Goal: Task Accomplishment & Management: Complete application form

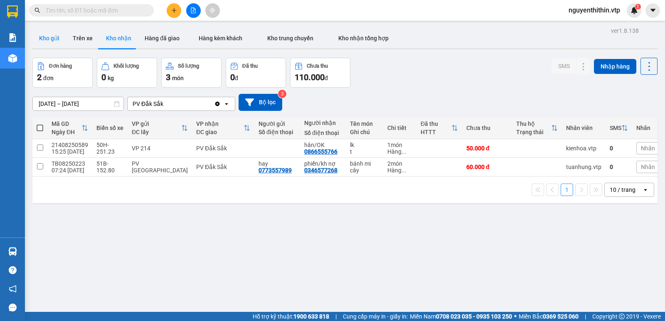
click at [47, 37] on button "Kho gửi" at bounding box center [49, 38] width 34 height 20
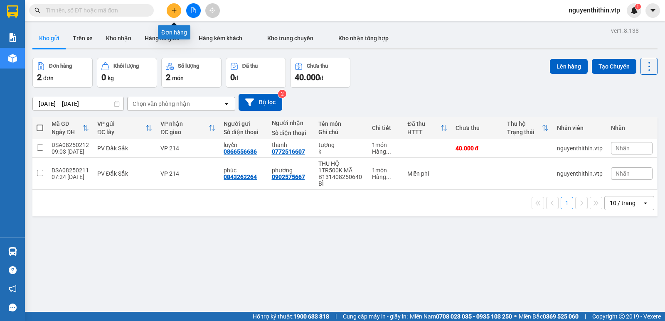
click at [172, 12] on icon "plus" at bounding box center [174, 10] width 6 height 6
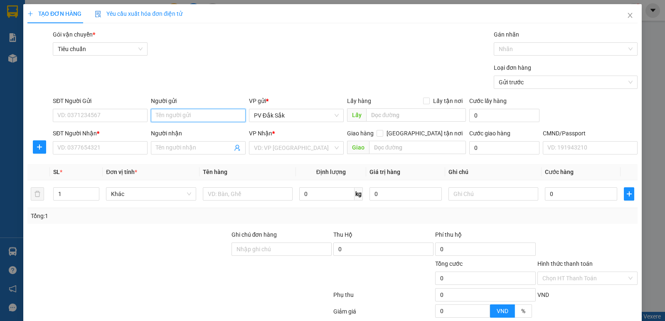
click at [152, 113] on input "Người gửi" at bounding box center [198, 115] width 95 height 13
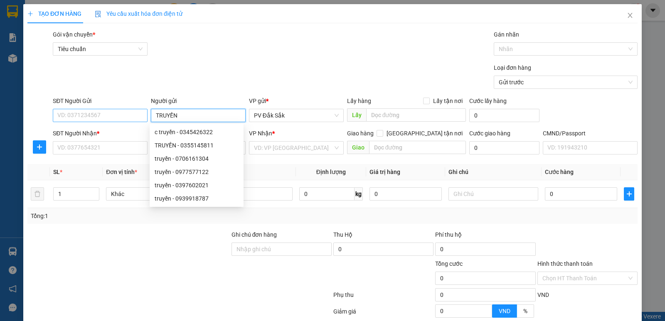
type input "TRUYỀN"
click at [90, 120] on input "SĐT Người Gửi" at bounding box center [100, 115] width 95 height 13
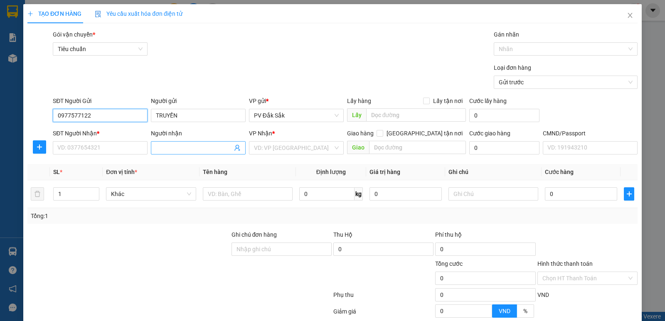
type input "0977577122"
click at [163, 144] on input "Người nhận" at bounding box center [194, 147] width 76 height 9
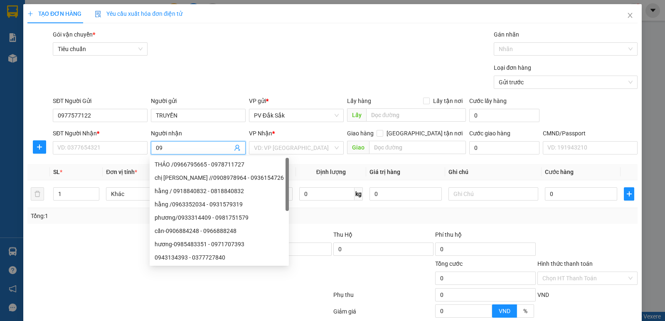
type input "0"
click at [74, 150] on input "SĐT Người Nhận *" at bounding box center [100, 147] width 95 height 13
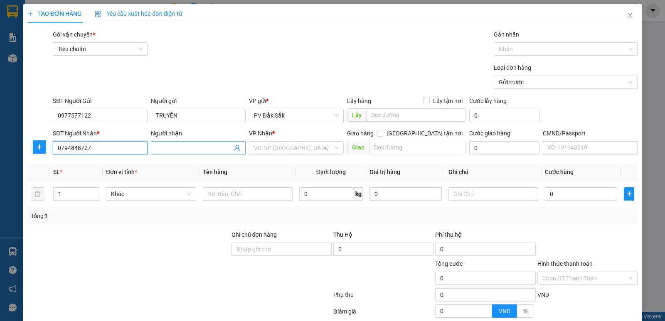
type input "0794848727"
click at [162, 146] on input "Người nhận" at bounding box center [194, 147] width 76 height 9
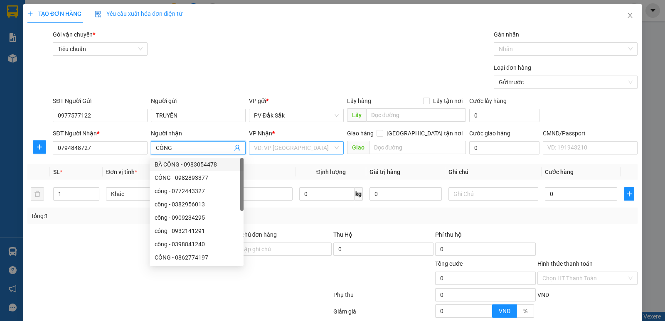
type input "CÔNG"
click at [270, 148] on input "search" at bounding box center [293, 148] width 79 height 12
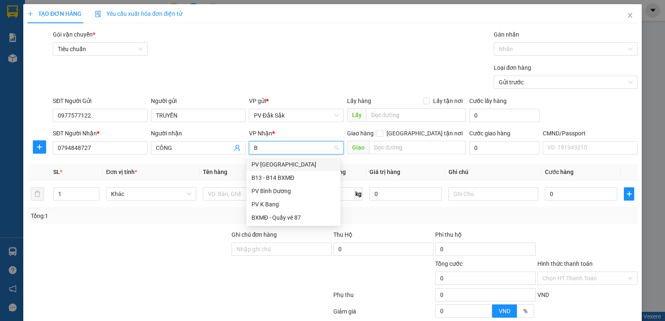
type input "BD"
click at [268, 166] on div "PV Bình Dương" at bounding box center [293, 164] width 84 height 9
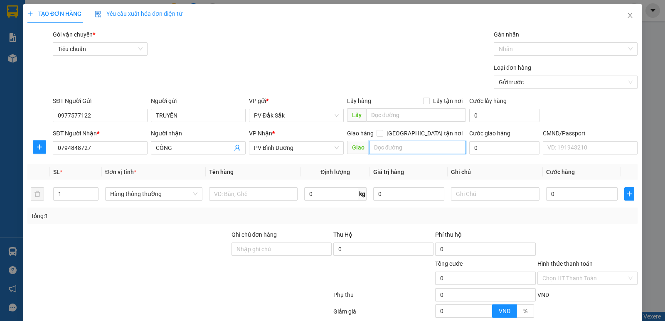
click at [379, 149] on input "text" at bounding box center [417, 147] width 97 height 13
type input "CÂY XĂNG ĐẤT THÁNH N4 HÒA LÂN"
click at [69, 194] on input "1" at bounding box center [76, 194] width 44 height 12
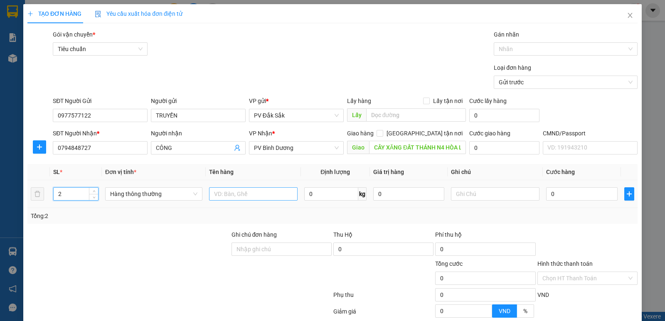
type input "2"
click at [223, 194] on input "text" at bounding box center [253, 193] width 89 height 13
type input "CO NHỰA BÌNH MINH"
click at [457, 188] on input "text" at bounding box center [495, 193] width 89 height 13
type input "BAO"
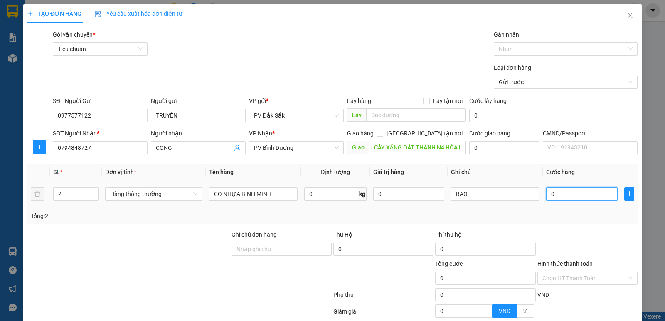
click at [551, 196] on input "0" at bounding box center [581, 193] width 71 height 13
type input "1"
type input "14"
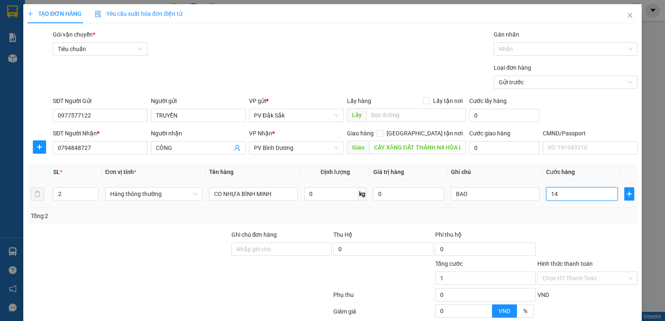
type input "14"
type input "140"
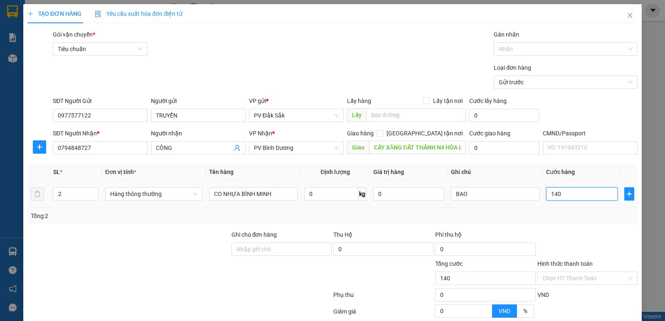
type input "1.400"
type input "14.000"
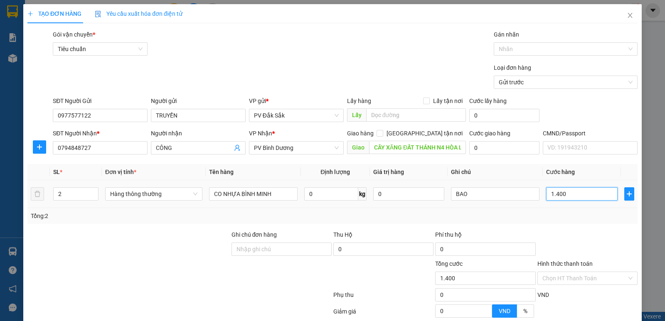
type input "14.000"
type input "140.000"
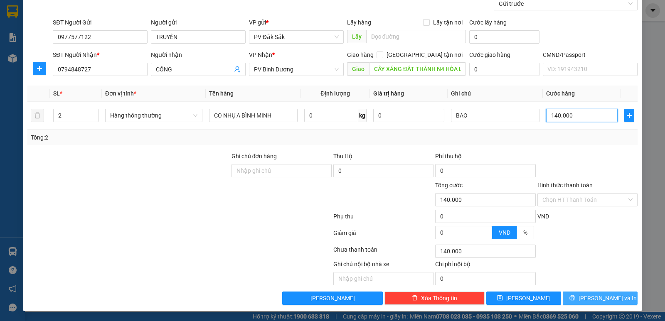
type input "140.000"
click at [599, 300] on span "[PERSON_NAME] và In" at bounding box center [607, 298] width 58 height 9
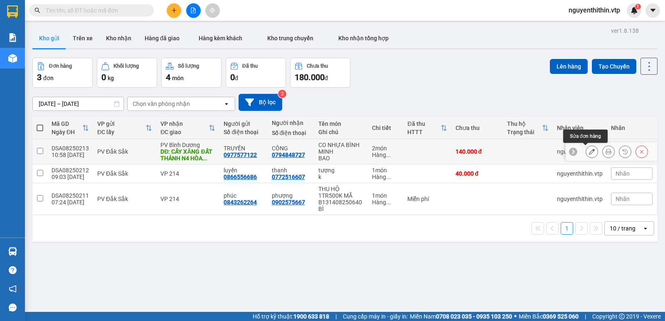
click at [589, 151] on icon at bounding box center [592, 152] width 6 height 6
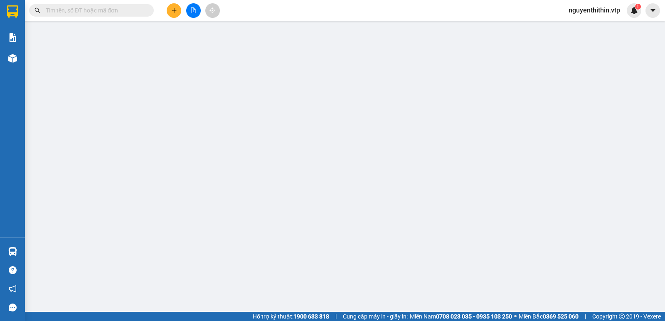
type input "0977577122"
type input "TRUYỀN"
type input "0794848727"
type input "CÔNG"
type input "CÂY XĂNG ĐẤT THÁNH N4 HÒA LÂN"
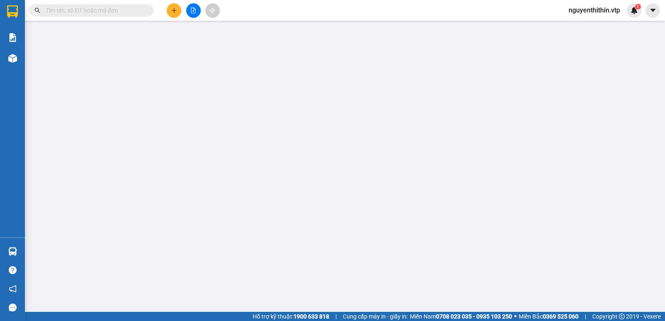
type input "140.000"
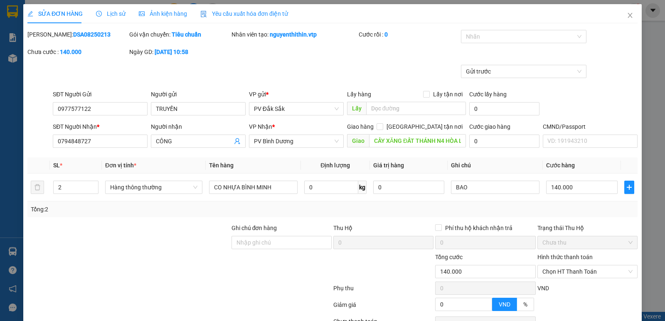
click at [565, 258] on label "Hình thức thanh toán" at bounding box center [564, 257] width 55 height 7
click at [565, 266] on input "Hình thức thanh toán" at bounding box center [584, 272] width 84 height 12
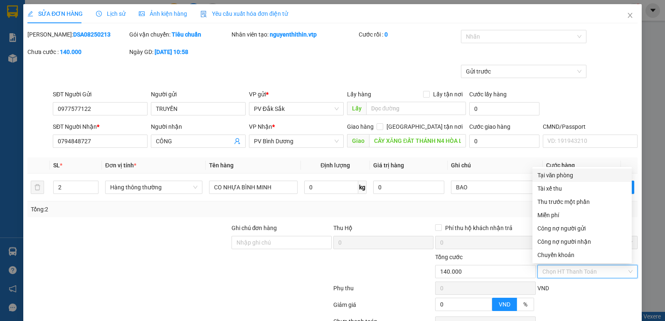
click at [557, 176] on div "Tại văn phòng" at bounding box center [581, 175] width 89 height 9
type input "0"
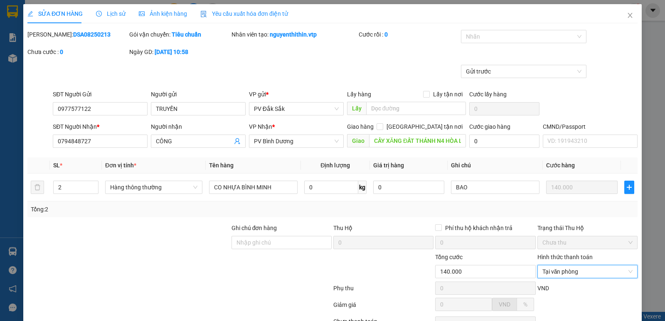
scroll to position [72, 0]
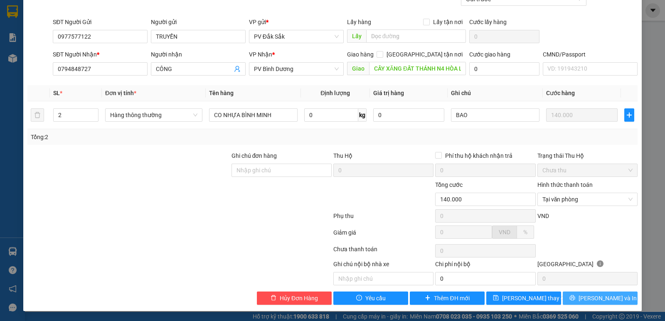
click at [590, 296] on span "[PERSON_NAME] và In" at bounding box center [607, 298] width 58 height 9
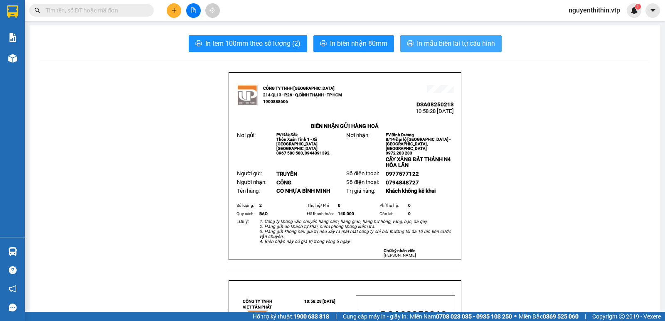
click at [442, 42] on span "In mẫu biên lai tự cấu hình" at bounding box center [456, 43] width 78 height 10
click at [471, 46] on span "In mẫu biên lai tự cấu hình" at bounding box center [456, 43] width 78 height 10
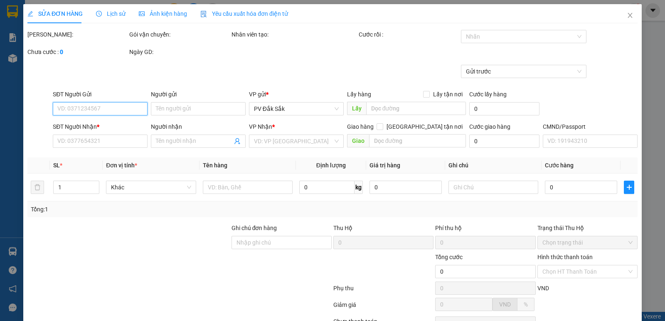
type input "0977577122"
type input "TRUYỀN"
type input "0794848727"
type input "CÔNG"
type input "CÂY XĂNG ĐẤT THÁNH N4 HÒA LÂN"
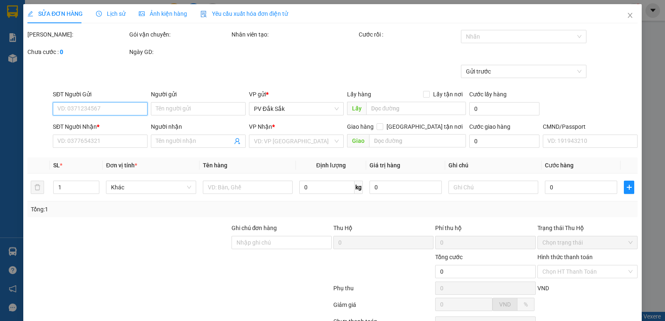
type input "140.000"
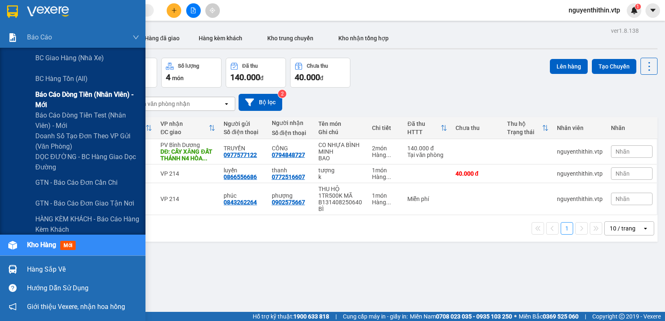
click at [71, 96] on span "Báo cáo dòng tiền (nhân viên) - mới" at bounding box center [87, 99] width 104 height 21
